Goal: Information Seeking & Learning: Find specific fact

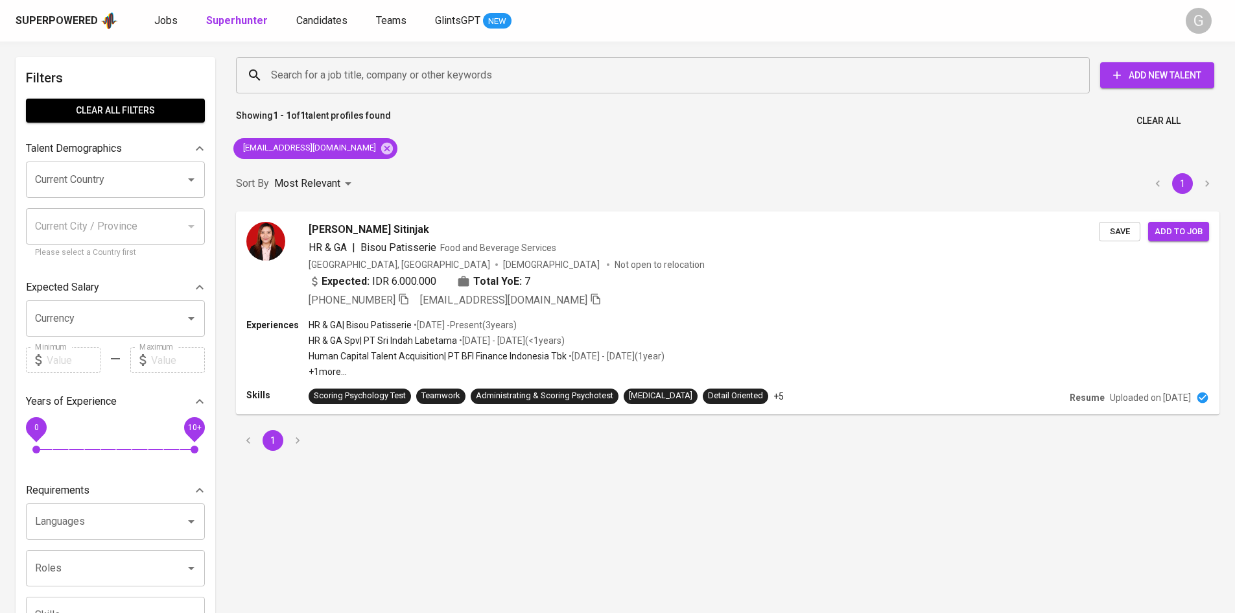
click at [381, 154] on icon at bounding box center [387, 148] width 12 height 12
click at [339, 91] on div "Search for a job title, company or other keywords Search for a job title, compa…" at bounding box center [725, 74] width 984 height 41
click at [342, 80] on input "Search for a job title, company or other keywords" at bounding box center [666, 75] width 797 height 25
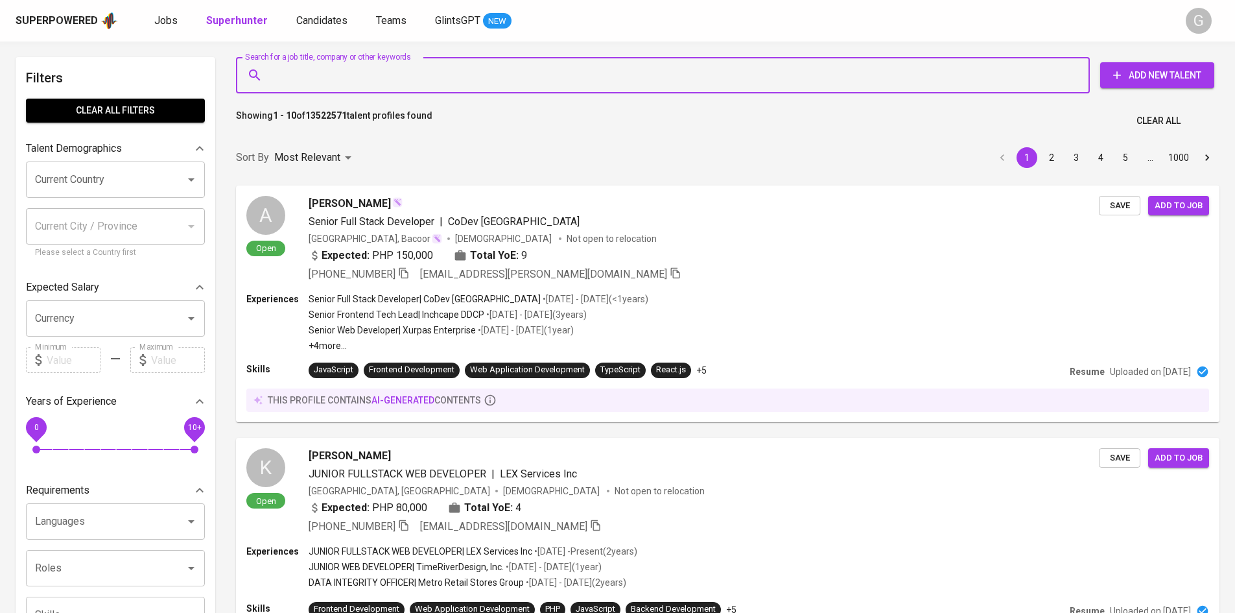
click at [342, 80] on input "Search for a job title, company or other keywords" at bounding box center [666, 75] width 797 height 25
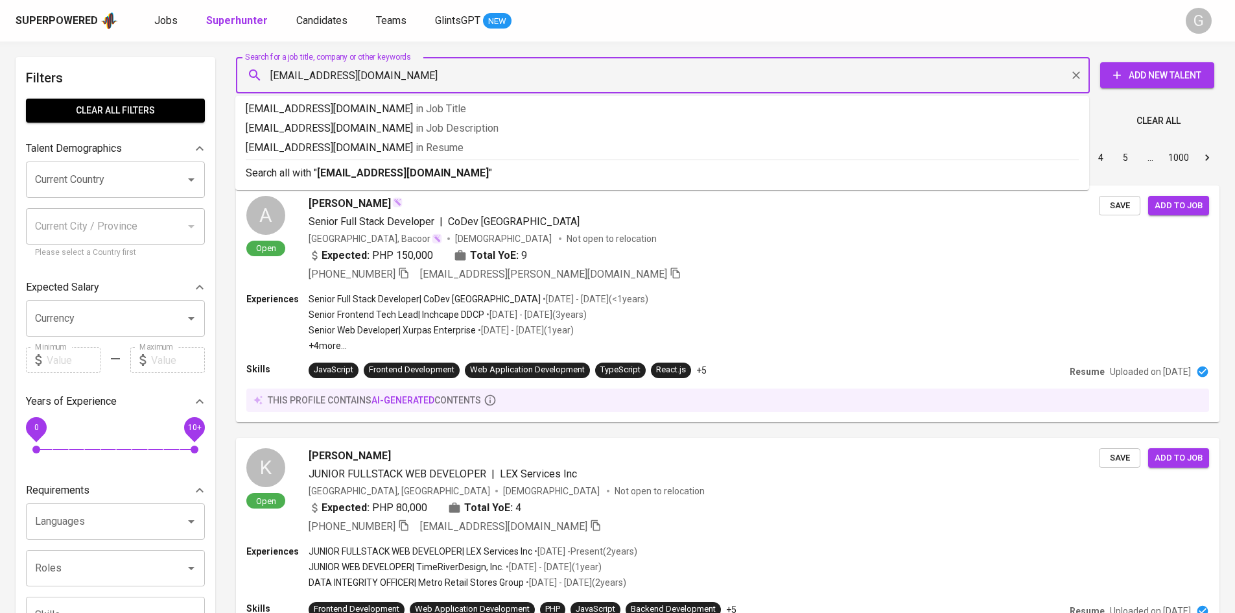
type input "[EMAIL_ADDRESS][DOMAIN_NAME]"
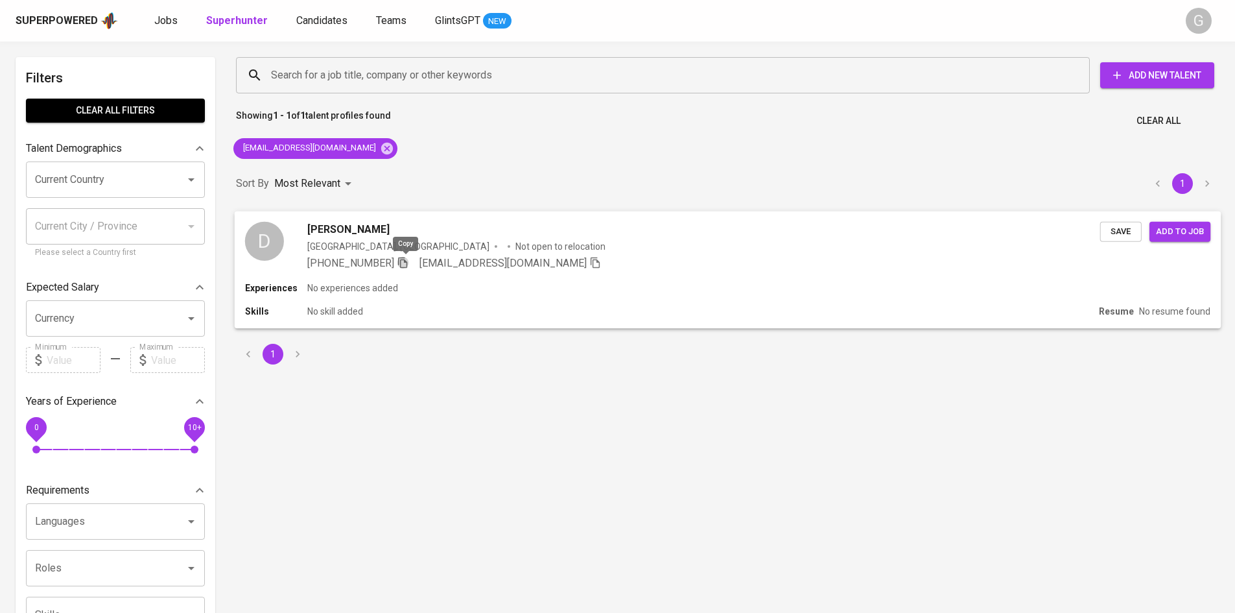
click at [404, 261] on icon "button" at bounding box center [402, 262] width 9 height 11
click at [381, 147] on icon at bounding box center [387, 148] width 12 height 12
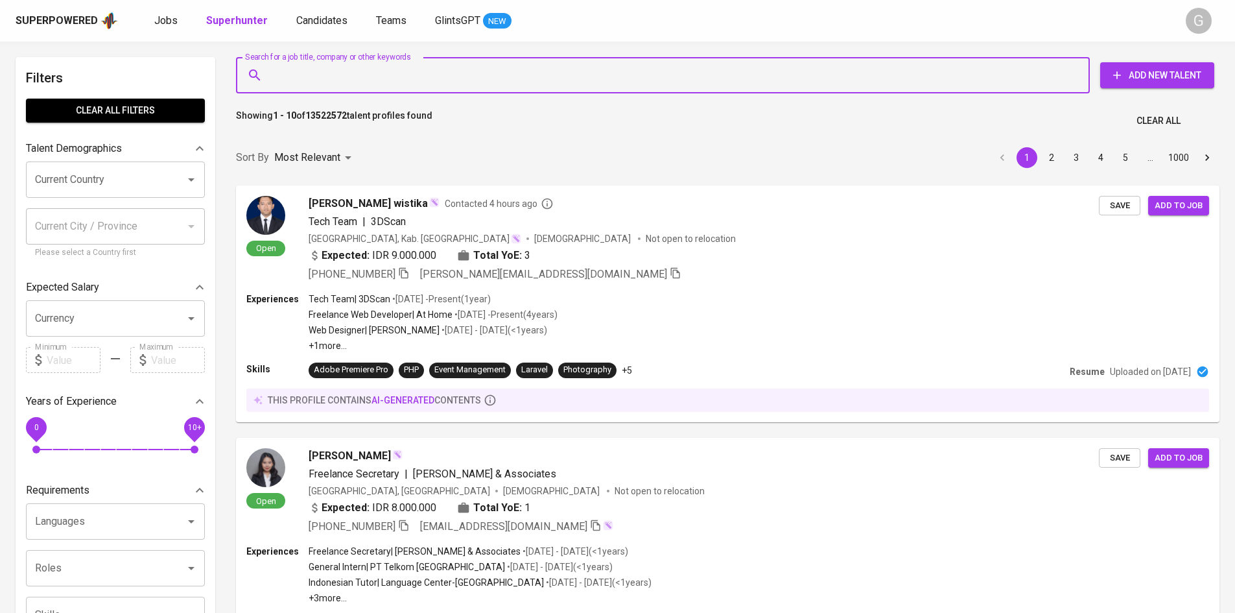
click at [377, 71] on input "Search for a job title, company or other keywords" at bounding box center [666, 75] width 797 height 25
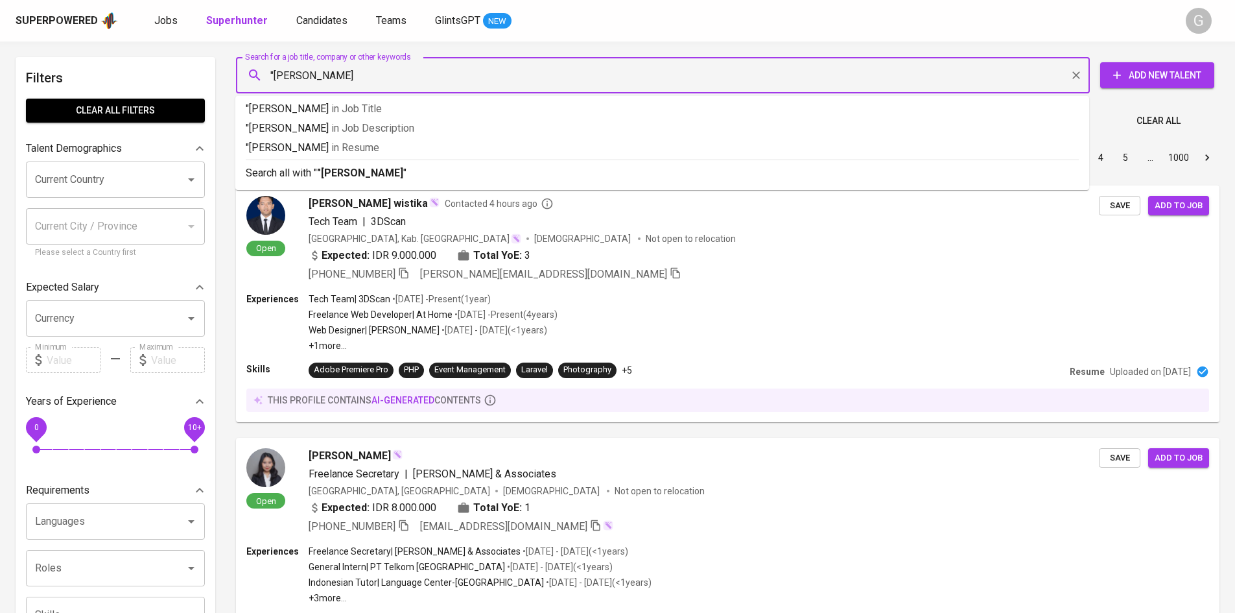
type input ""Fukita Ghaury""
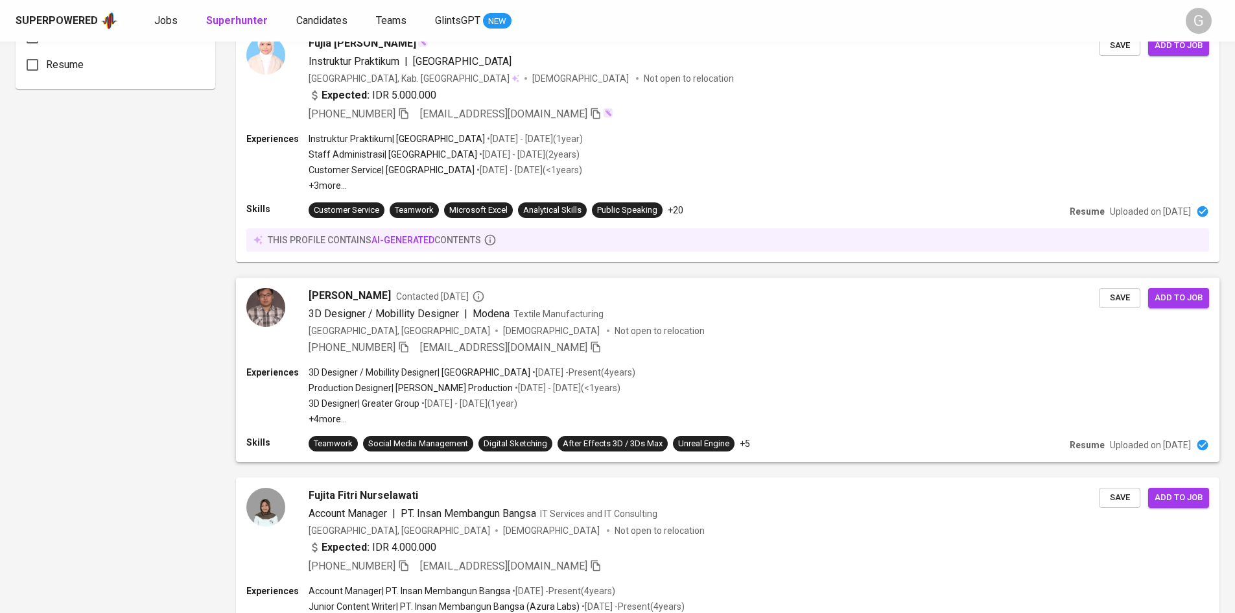
scroll to position [1044, 0]
